Goal: Task Accomplishment & Management: Use online tool/utility

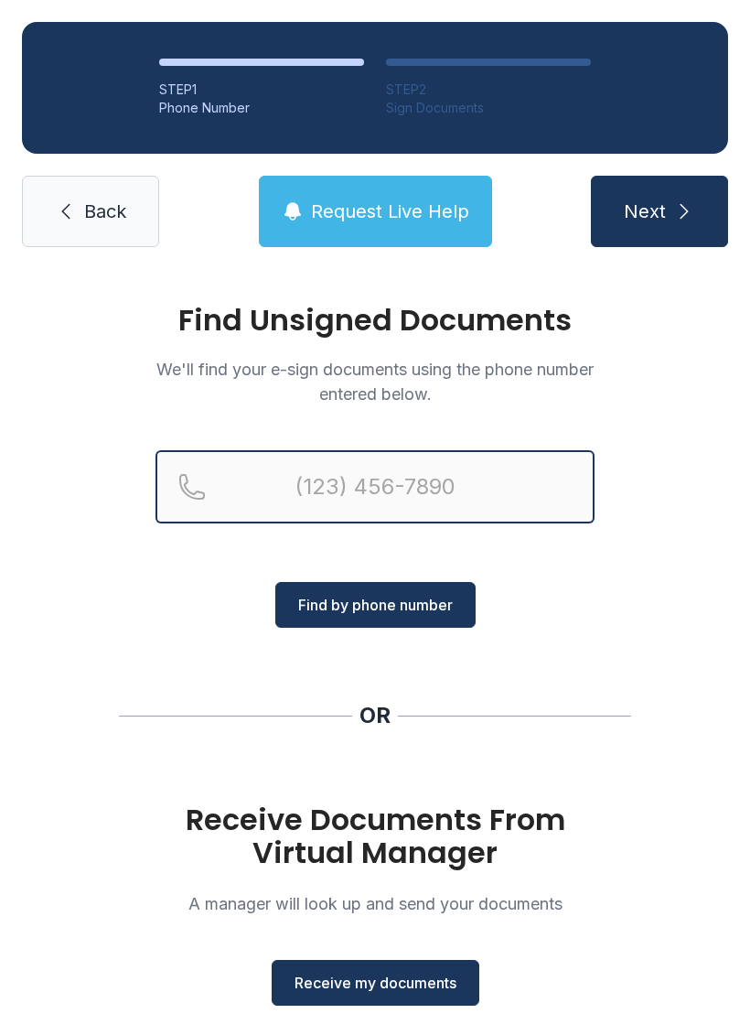
click at [490, 491] on input "Reservation phone number" at bounding box center [375, 486] width 439 height 73
type input "[PHONE_NUMBER]"
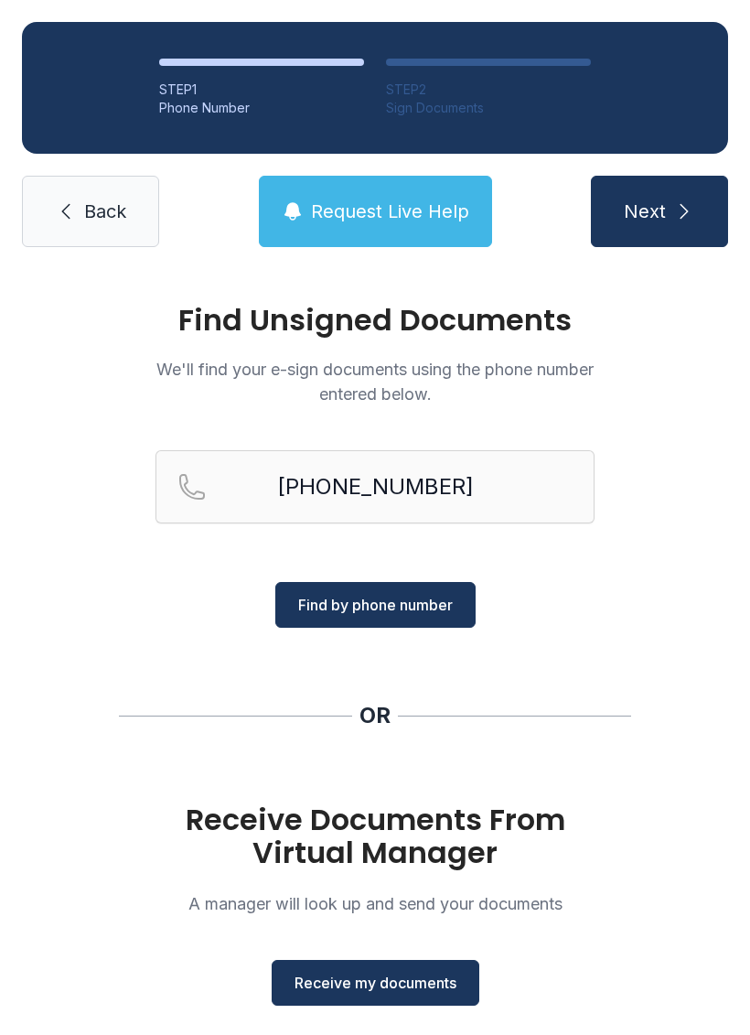
click at [372, 607] on span "Find by phone number" at bounding box center [375, 605] width 155 height 22
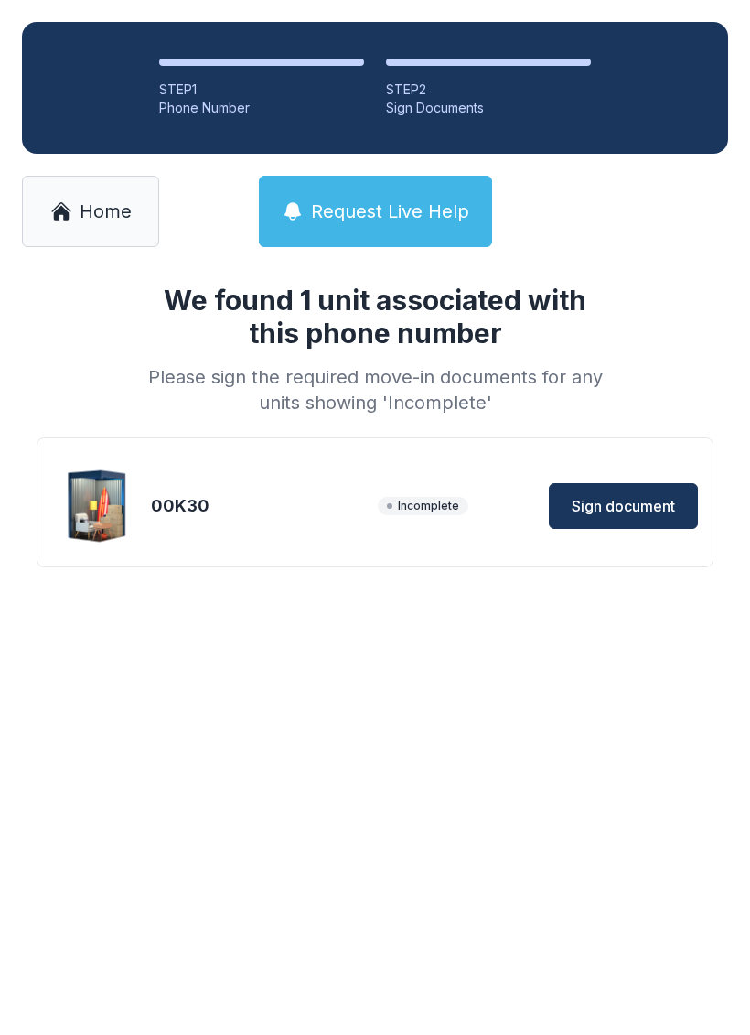
click at [623, 500] on span "Sign document" at bounding box center [623, 506] width 103 height 22
click at [92, 221] on span "Home" at bounding box center [106, 212] width 52 height 26
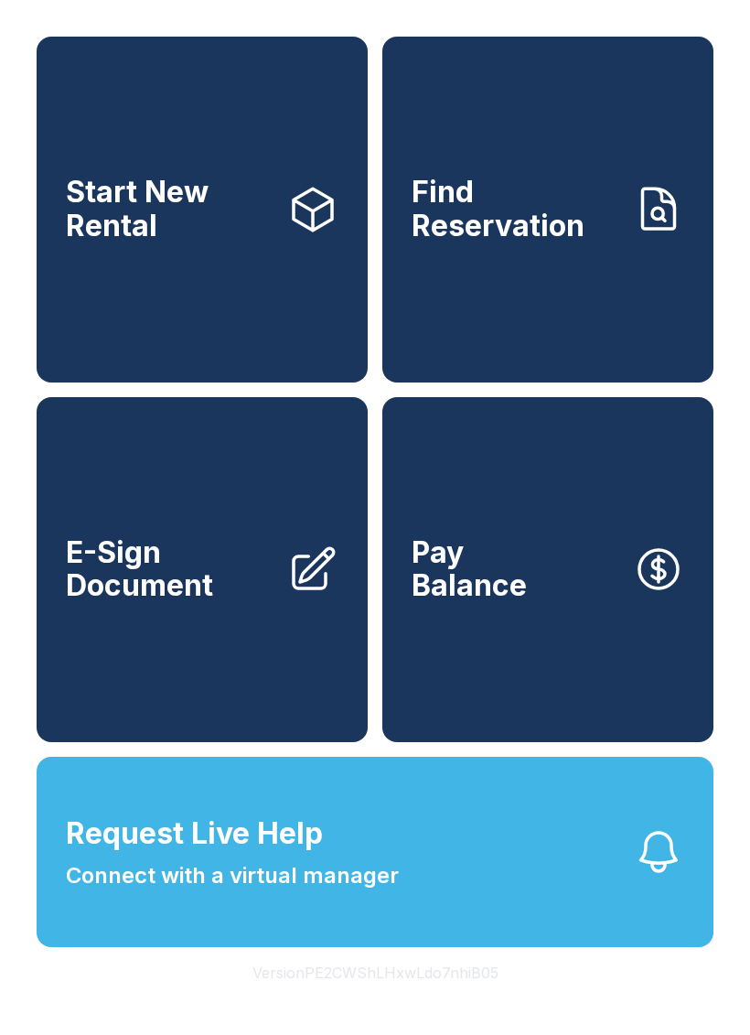
click at [215, 603] on span "E-Sign Document" at bounding box center [169, 569] width 207 height 67
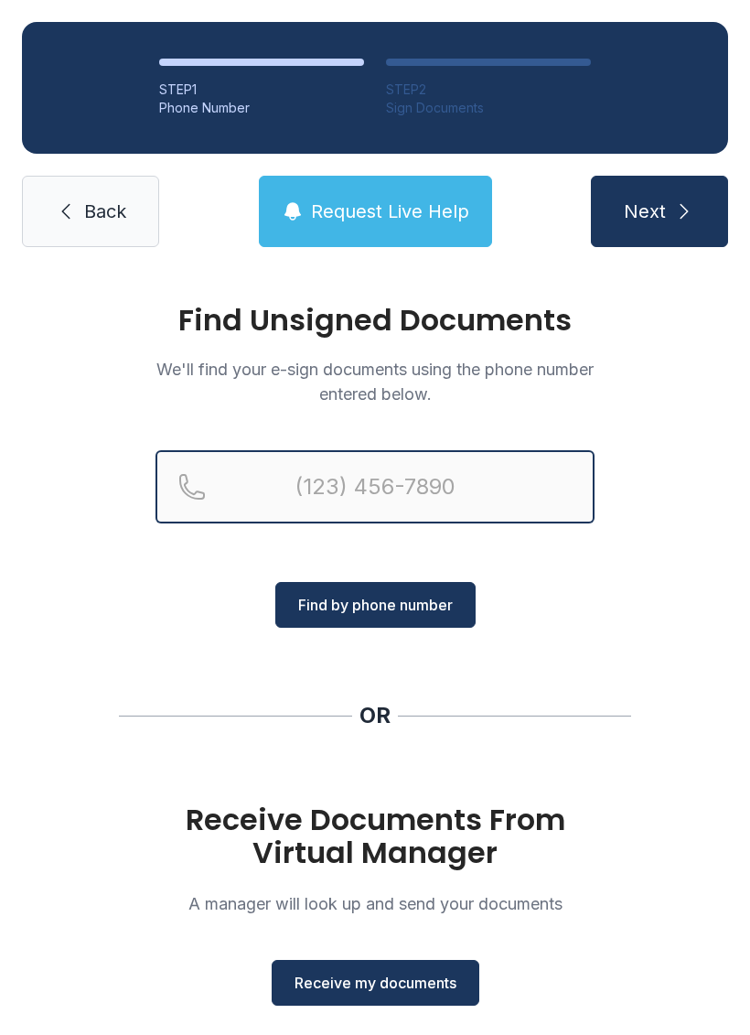
click at [364, 497] on input "Reservation phone number" at bounding box center [375, 486] width 439 height 73
type input "[PHONE_NUMBER]"
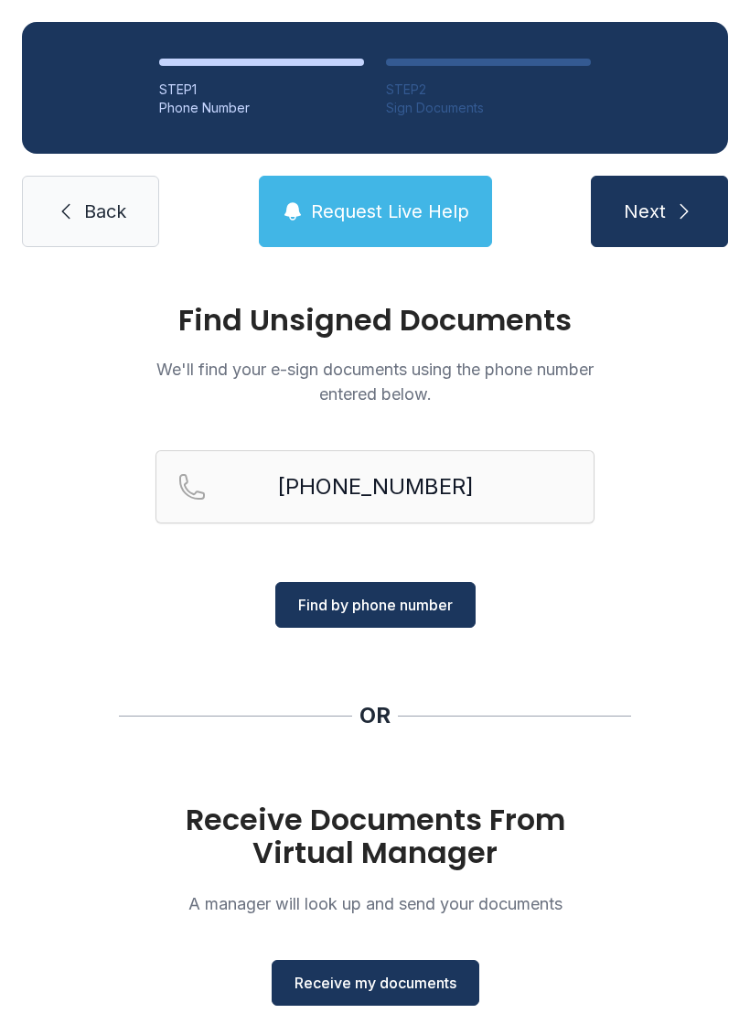
click at [368, 608] on span "Find by phone number" at bounding box center [375, 605] width 155 height 22
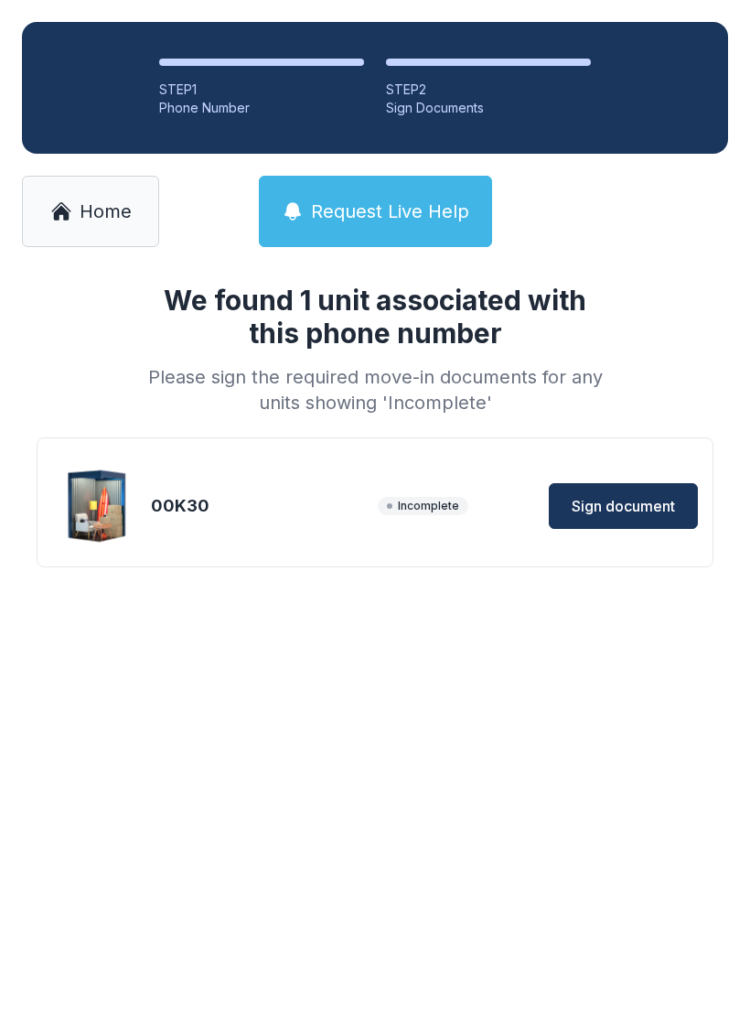
click at [636, 492] on button "Sign document" at bounding box center [623, 506] width 149 height 46
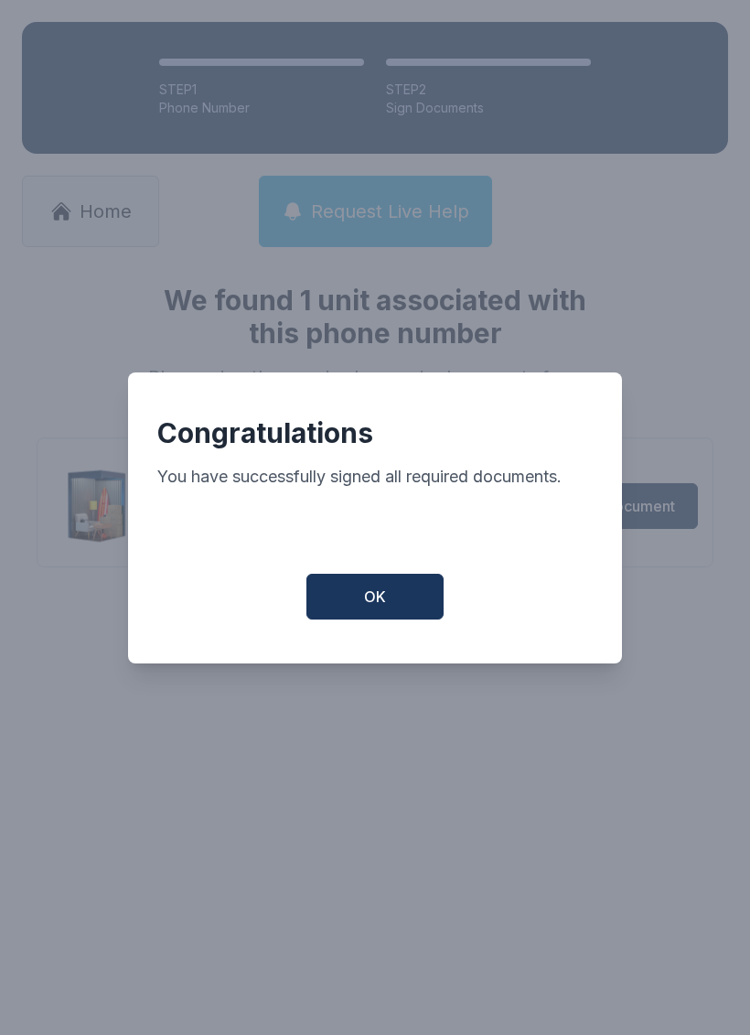
click at [398, 597] on button "OK" at bounding box center [375, 597] width 137 height 46
